Goal: Task Accomplishment & Management: Use online tool/utility

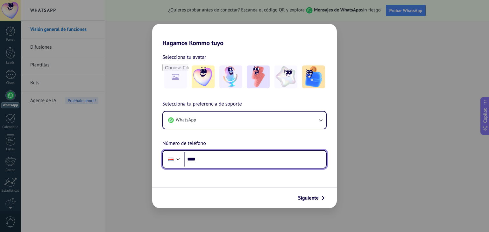
drag, startPoint x: 215, startPoint y: 160, endPoint x: 221, endPoint y: 153, distance: 9.0
click at [215, 160] on input "****" at bounding box center [255, 159] width 142 height 15
click at [226, 156] on input "****" at bounding box center [255, 159] width 142 height 15
type input "**********"
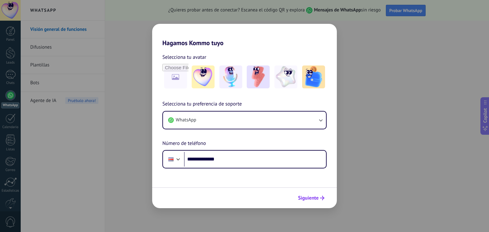
click at [305, 198] on span "Siguiente" at bounding box center [308, 198] width 21 height 4
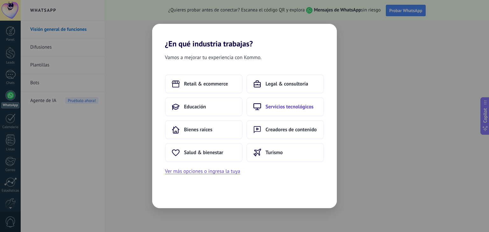
click at [284, 108] on span "Servicios tecnológicos" at bounding box center [290, 107] width 48 height 6
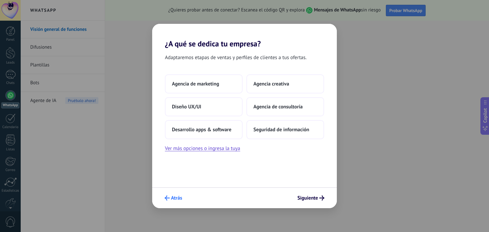
click at [176, 201] on span "Atrás" at bounding box center [176, 198] width 11 height 4
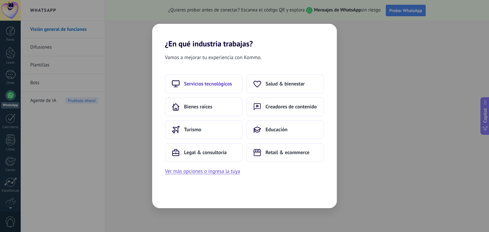
click at [208, 87] on span "Servicios tecnológicos" at bounding box center [208, 84] width 48 height 6
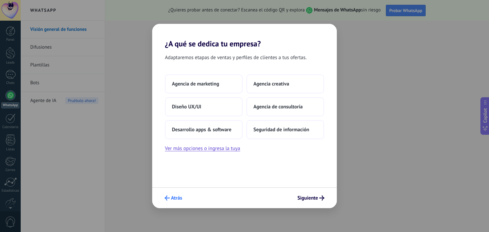
click at [171, 200] on span "Atrás" at bounding box center [176, 198] width 11 height 4
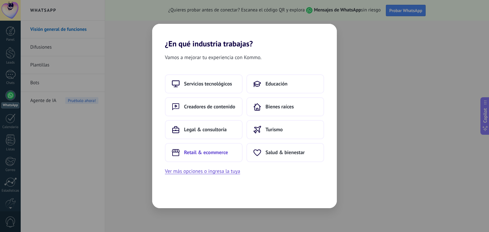
click at [210, 151] on span "Retail & ecommerce" at bounding box center [206, 153] width 44 height 6
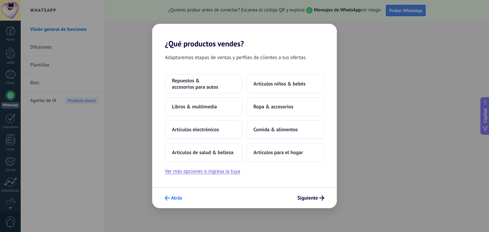
click at [174, 202] on button "Atrás" at bounding box center [173, 198] width 23 height 11
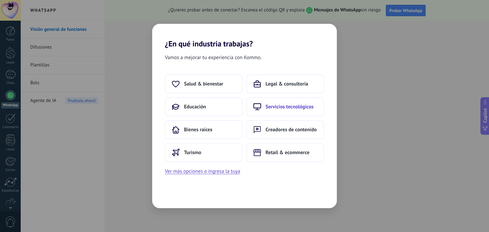
click at [297, 106] on span "Servicios tecnológicos" at bounding box center [290, 107] width 48 height 6
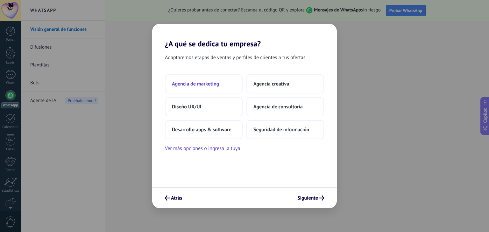
click at [210, 84] on span "Agencia de marketing" at bounding box center [195, 84] width 47 height 6
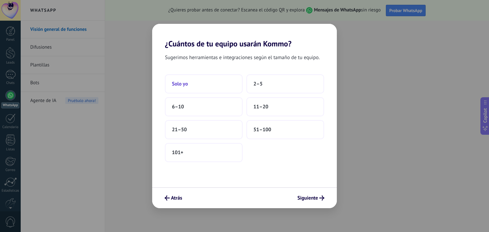
click at [205, 85] on button "Solo yo" at bounding box center [204, 84] width 78 height 19
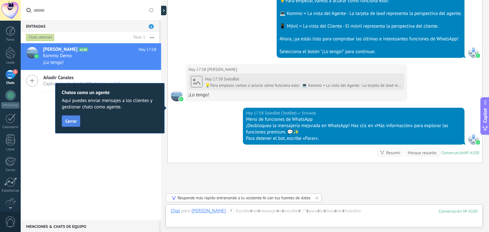
scroll to position [300, 0]
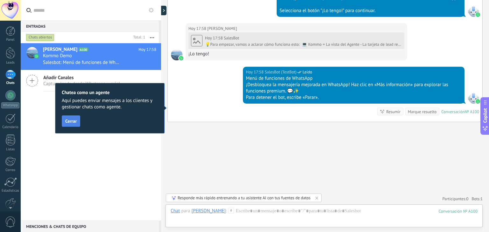
click at [71, 124] on span "Cerrar" at bounding box center [70, 121] width 11 height 4
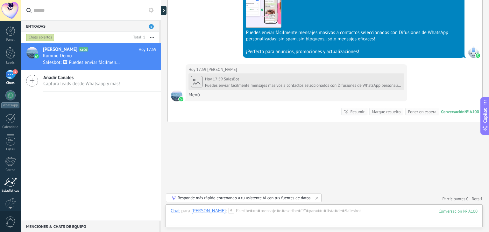
scroll to position [519, 0]
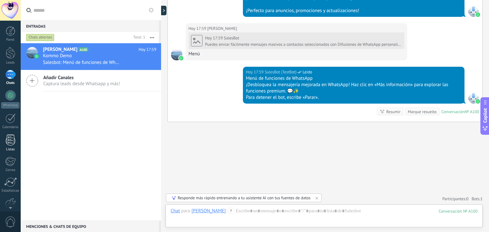
click at [9, 145] on div at bounding box center [11, 140] width 10 height 11
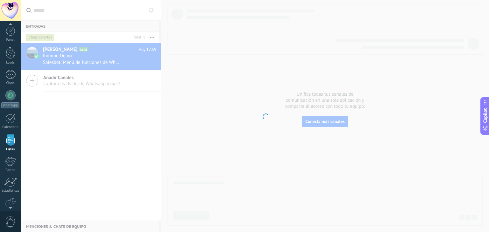
scroll to position [16, 0]
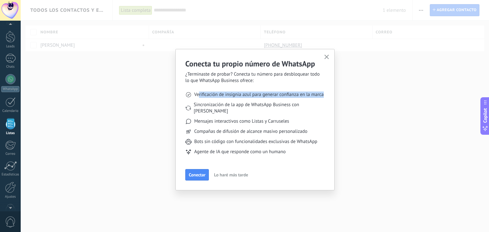
drag, startPoint x: 198, startPoint y: 97, endPoint x: 326, endPoint y: 97, distance: 128.3
click at [326, 97] on div "Conecta tu propio número de WhatsApp ¿Terminaste de probar? Conecta tu número p…" at bounding box center [254, 120] width 159 height 142
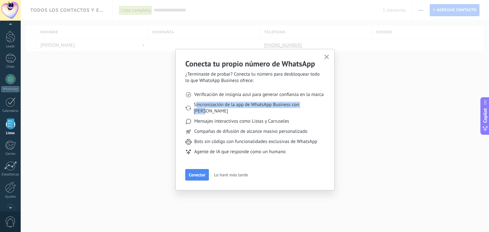
drag, startPoint x: 196, startPoint y: 105, endPoint x: 322, endPoint y: 105, distance: 125.4
click at [322, 105] on li "Sincronización de la app de WhatsApp Business con [PERSON_NAME]" at bounding box center [254, 108] width 139 height 13
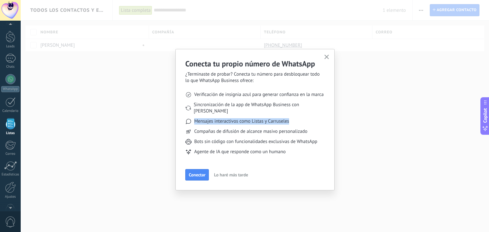
drag, startPoint x: 194, startPoint y: 115, endPoint x: 298, endPoint y: 115, distance: 104.4
click at [298, 118] on li "Mensajes interactivos como Listas y Carruseles" at bounding box center [254, 121] width 139 height 6
click at [223, 173] on span "Lo haré más tarde" at bounding box center [231, 175] width 34 height 4
